Goal: Find specific page/section: Find specific page/section

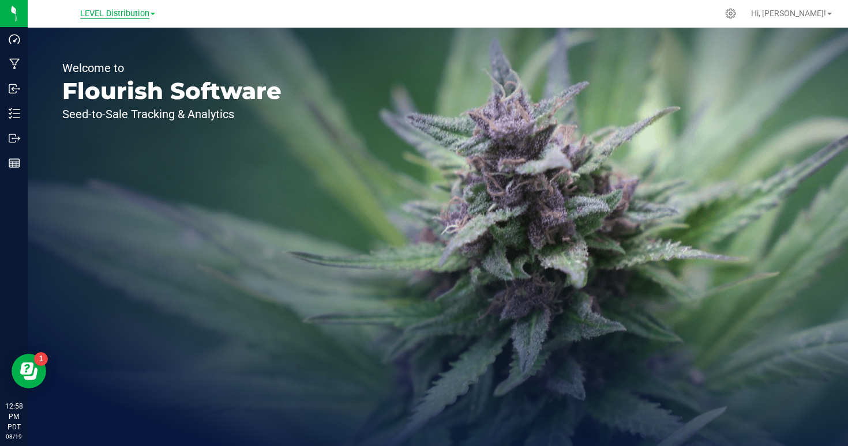
click at [134, 14] on span "LEVEL Distribution" at bounding box center [114, 14] width 69 height 10
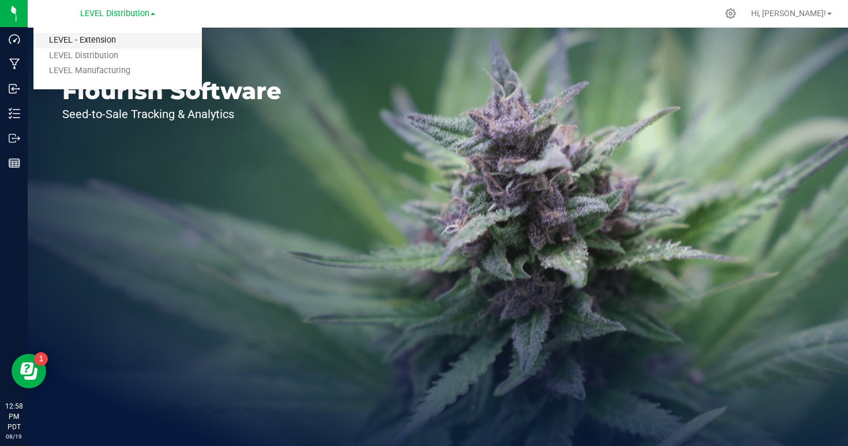
click at [115, 42] on link "LEVEL - Extension" at bounding box center [117, 41] width 168 height 16
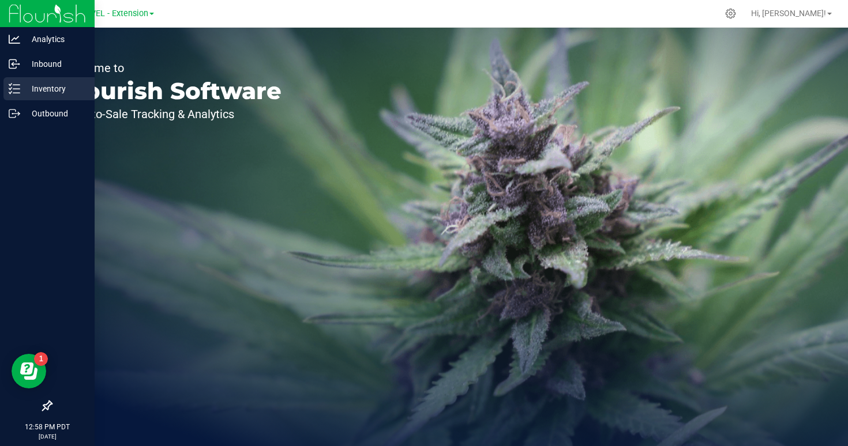
click at [32, 93] on p "Inventory" at bounding box center [54, 89] width 69 height 14
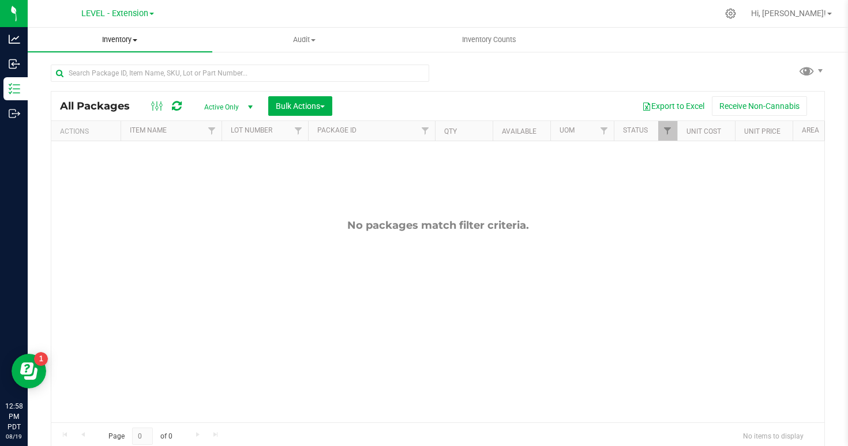
click at [128, 46] on uib-tab-heading "Inventory All packages All inventory Waste log Create inventory" at bounding box center [120, 40] width 185 height 24
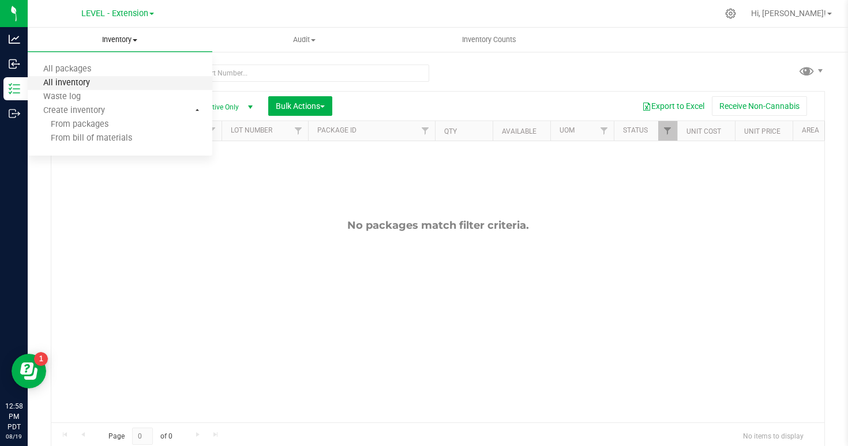
click at [85, 79] on span "All inventory" at bounding box center [67, 83] width 78 height 10
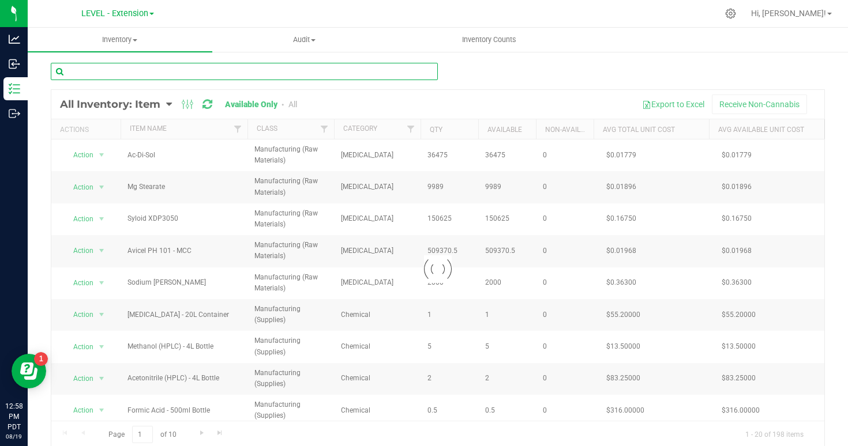
click at [179, 74] on input "text" at bounding box center [244, 71] width 387 height 17
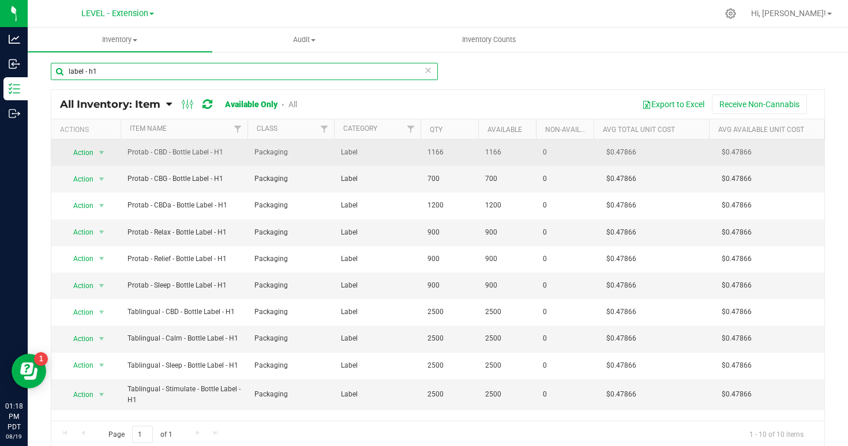
type input "label - h1"
